Goal: Task Accomplishment & Management: Manage account settings

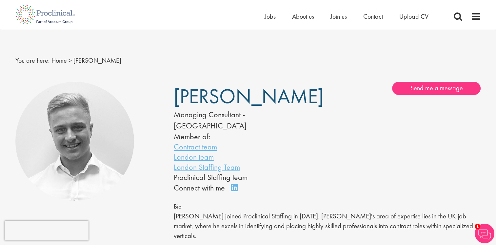
scroll to position [197, 0]
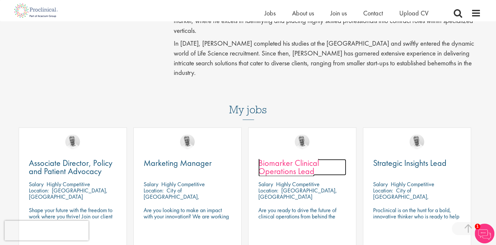
click at [272, 157] on span "Biomarker Clinical Operations Lead" at bounding box center [289, 166] width 61 height 19
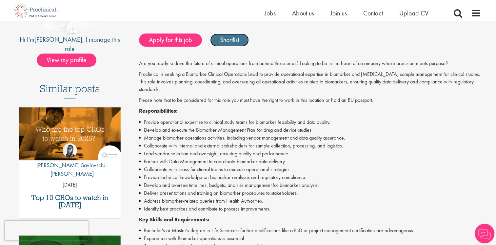
click at [234, 39] on link "Shortlist" at bounding box center [229, 39] width 39 height 13
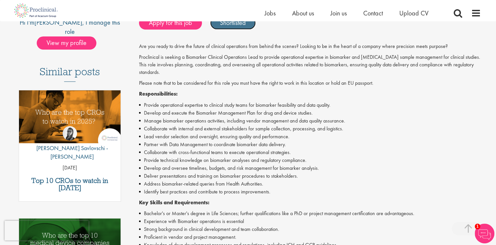
scroll to position [164, 0]
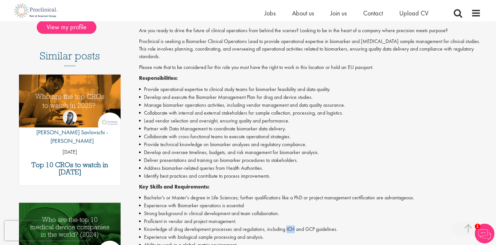
drag, startPoint x: 287, startPoint y: 228, endPoint x: 296, endPoint y: 227, distance: 8.2
click at [296, 227] on li "Knowledge of drug development processes and regulations, including ICH and GCP …" at bounding box center [310, 229] width 342 height 8
copy li "ICH"
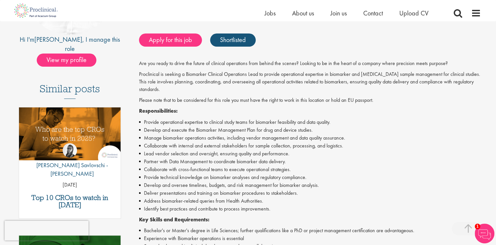
scroll to position [197, 0]
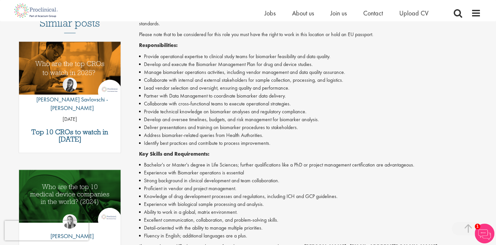
click at [235, 212] on li "Ability to work in a global, matrix environment." at bounding box center [310, 212] width 342 height 8
drag, startPoint x: 238, startPoint y: 212, endPoint x: 199, endPoint y: 214, distance: 39.1
click at [199, 214] on li "Ability to work in a global, matrix environment." at bounding box center [310, 212] width 342 height 8
drag, startPoint x: 199, startPoint y: 214, endPoint x: 235, endPoint y: 211, distance: 35.9
copy li "matrix environment."
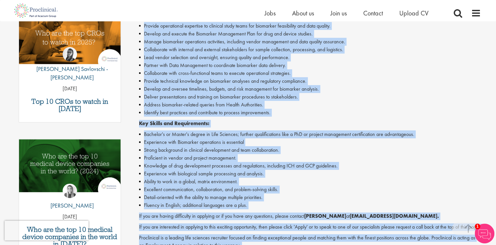
scroll to position [301, 0]
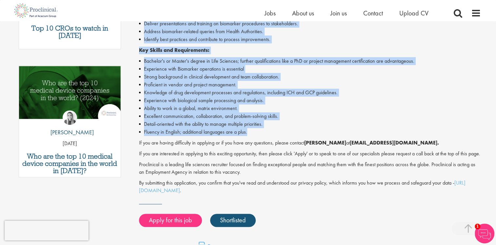
drag, startPoint x: 145, startPoint y: 88, endPoint x: 255, endPoint y: 131, distance: 118.6
click at [255, 131] on div "Are you ready to drive the future of clinical operations from behind the scenes…" at bounding box center [310, 41] width 342 height 303
drag, startPoint x: 255, startPoint y: 132, endPoint x: 233, endPoint y: 130, distance: 22.0
copy div "Provide operational expertise to clinical study teams for biomarker feasibility…"
